Goal: Transaction & Acquisition: Obtain resource

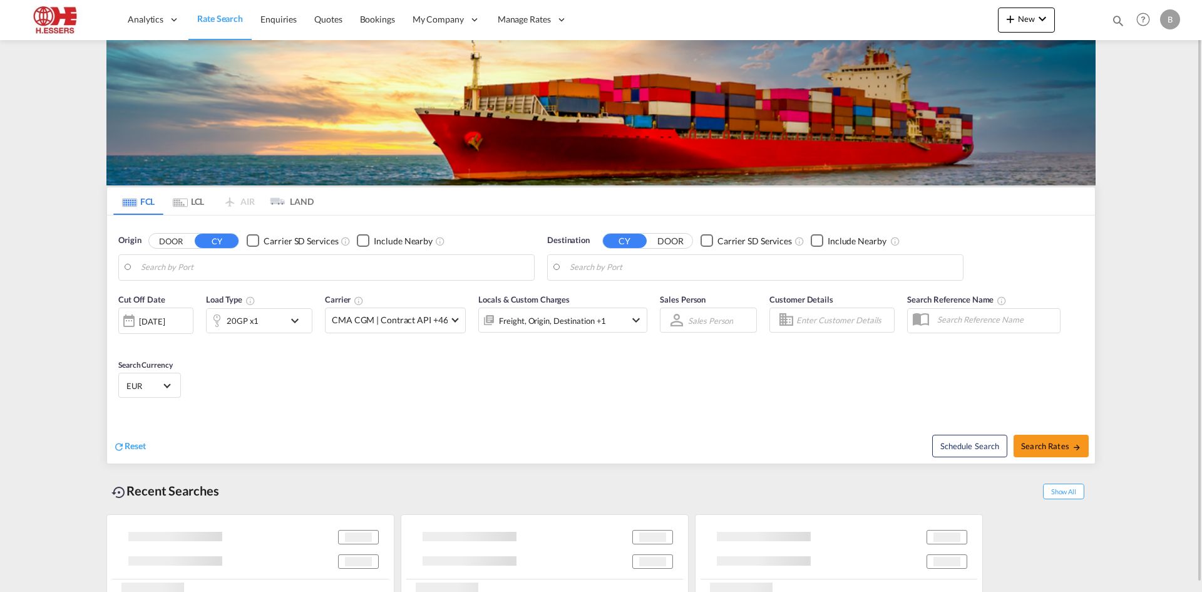
type input "[GEOGRAPHIC_DATA], BEANR"
type input "Mombasa, KEMBA"
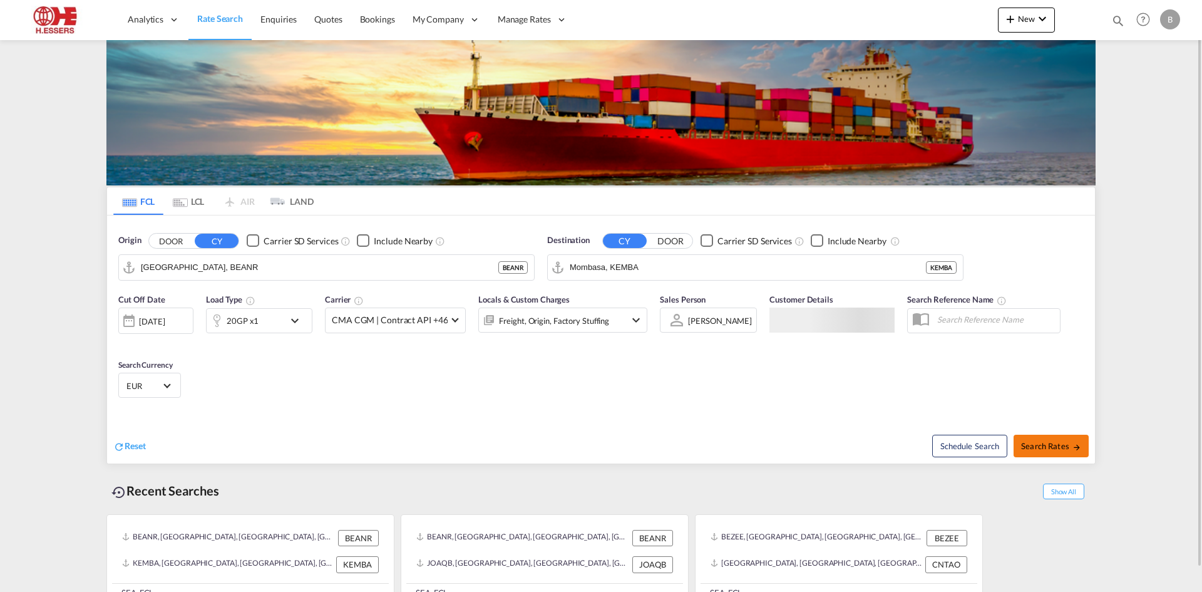
click at [1047, 439] on button "Search Rates" at bounding box center [1051, 446] width 75 height 23
type input "BEANR to KEMBA / [DATE]"
